Goal: Information Seeking & Learning: Compare options

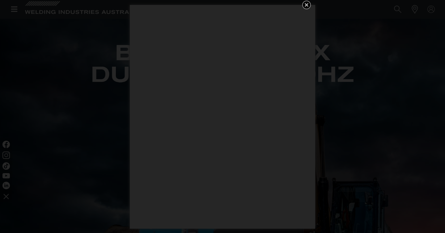
scroll to position [120, 0]
click at [305, 4] on icon "Get 5 WIA Welding Guides Free!" at bounding box center [306, 4] width 7 height 7
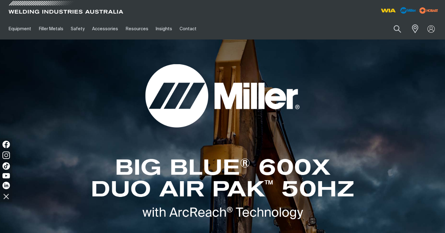
scroll to position [0, 0]
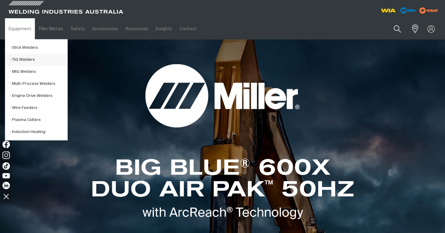
click at [21, 61] on link "TIG Welders" at bounding box center [38, 60] width 57 height 12
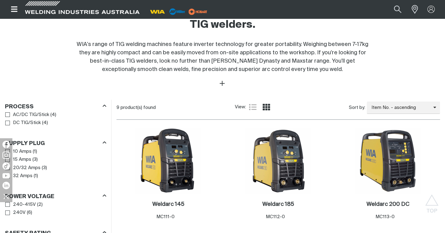
scroll to position [232, 0]
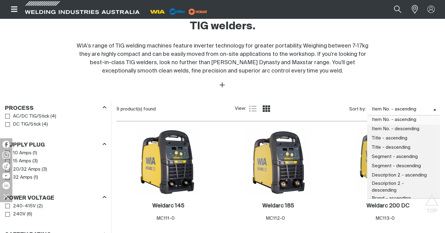
click at [419, 106] on span "Item No. - ascending" at bounding box center [400, 109] width 66 height 7
click at [371, 82] on div at bounding box center [222, 85] width 435 height 7
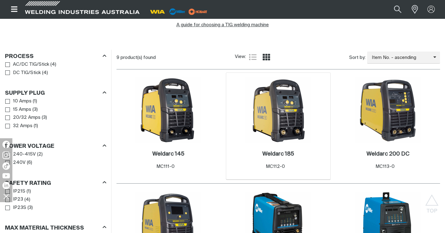
scroll to position [575, 0]
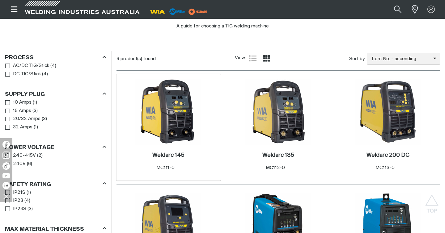
click at [172, 95] on img at bounding box center [168, 112] width 66 height 66
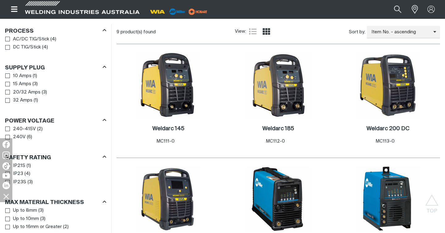
scroll to position [309, 0]
click at [255, 64] on img at bounding box center [278, 86] width 66 height 66
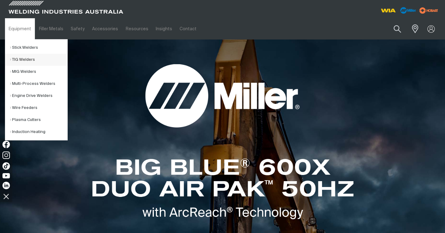
click at [29, 60] on link "TIG Welders" at bounding box center [38, 60] width 57 height 12
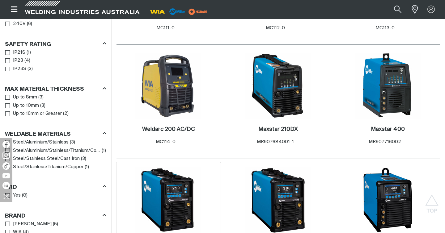
scroll to position [425, 0]
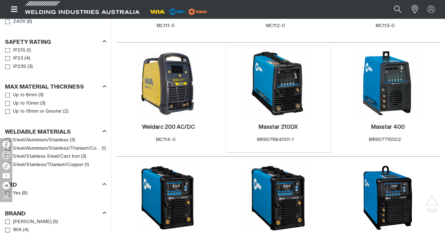
click at [274, 70] on img at bounding box center [278, 84] width 66 height 66
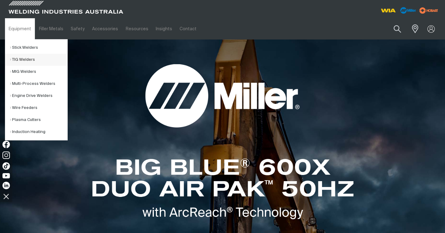
click at [23, 57] on link "TIG Welders" at bounding box center [38, 60] width 57 height 12
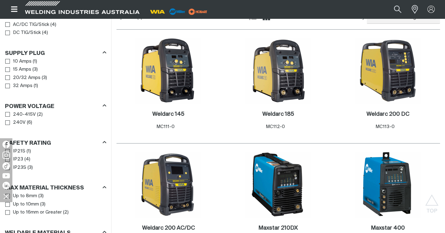
scroll to position [324, 0]
click at [278, 66] on img at bounding box center [278, 71] width 66 height 66
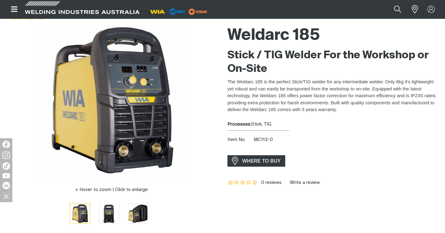
scroll to position [49, 0]
click at [99, 213] on img "Go to slide 2" at bounding box center [109, 214] width 20 height 20
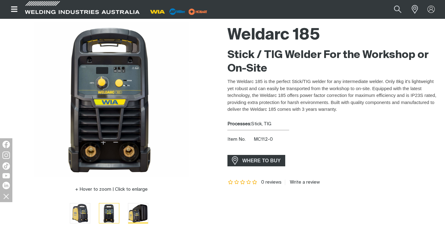
click at [128, 217] on img "Go to slide 3" at bounding box center [138, 214] width 20 height 20
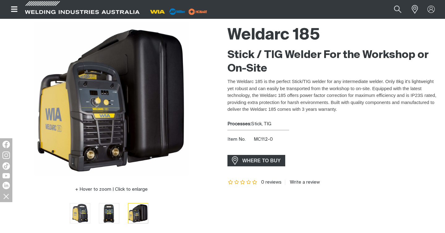
click at [157, 217] on img "Go to slide 4" at bounding box center [167, 214] width 20 height 20
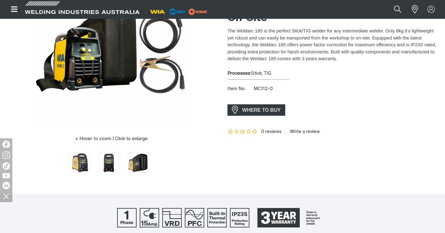
scroll to position [99, 0]
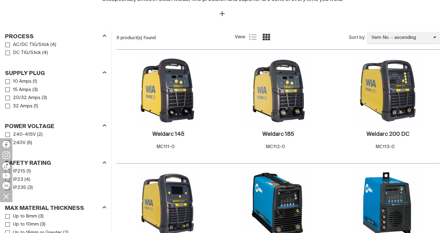
scroll to position [324, 0]
